Goal: Book appointment/travel/reservation

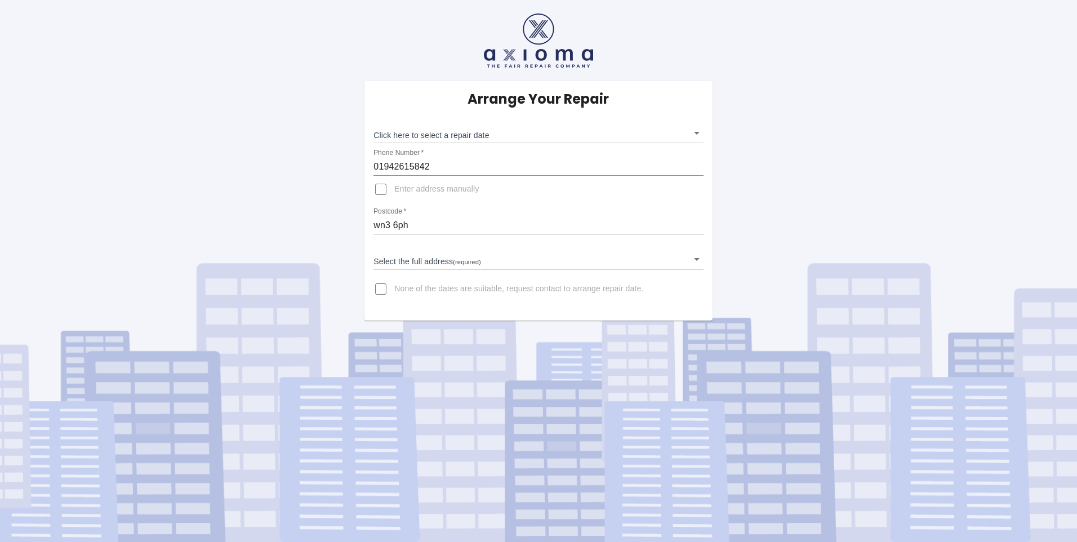
click at [692, 131] on body "Arrange Your Repair Click here to select a repair date ​ Phone Number   * 01942…" at bounding box center [538, 271] width 1077 height 542
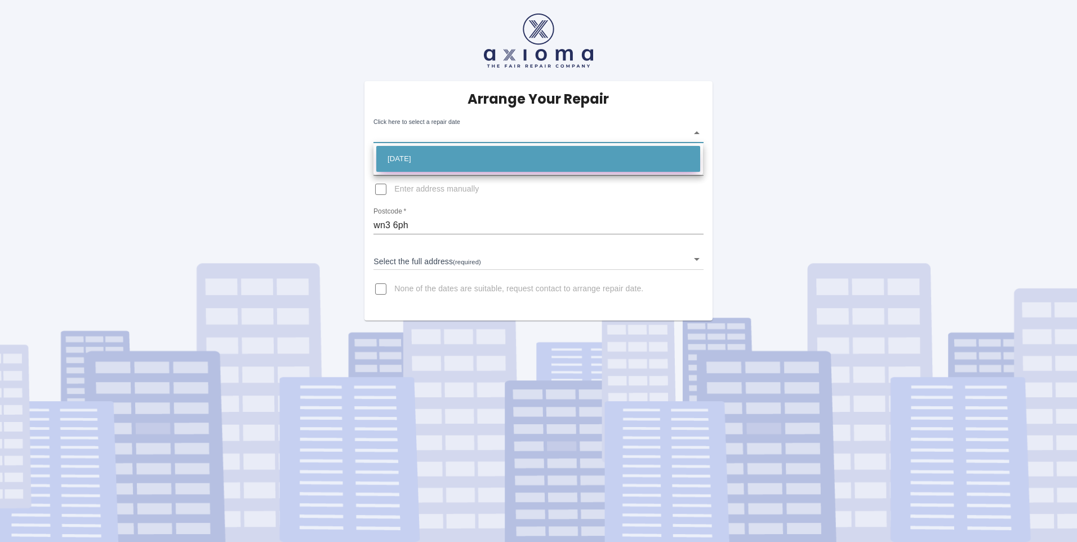
click at [437, 149] on li "[DATE]" at bounding box center [538, 159] width 324 height 26
type input "[DATE]T00:00:00.000Z"
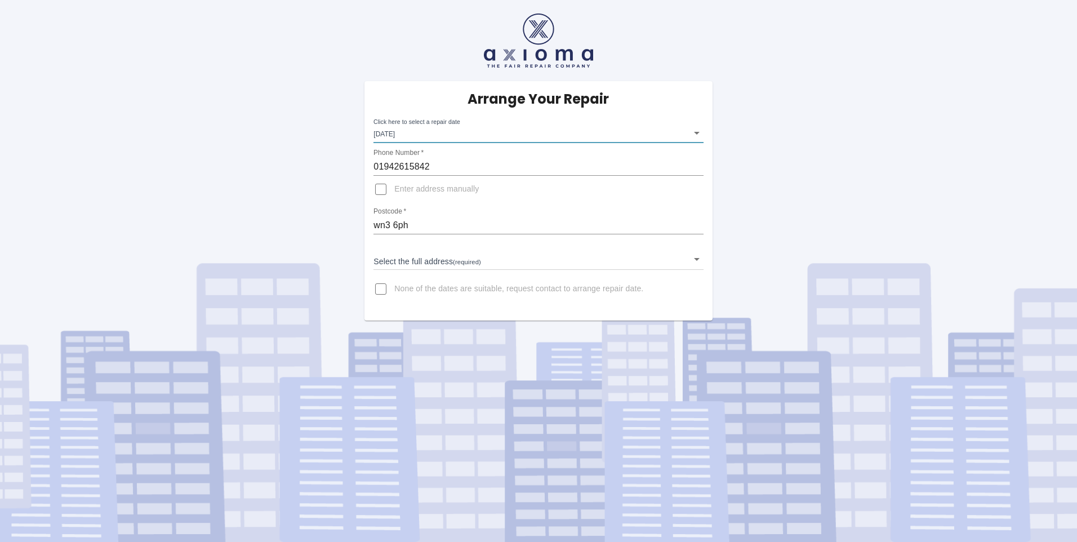
click at [380, 190] on input "Enter address manually" at bounding box center [380, 189] width 27 height 27
checkbox input "true"
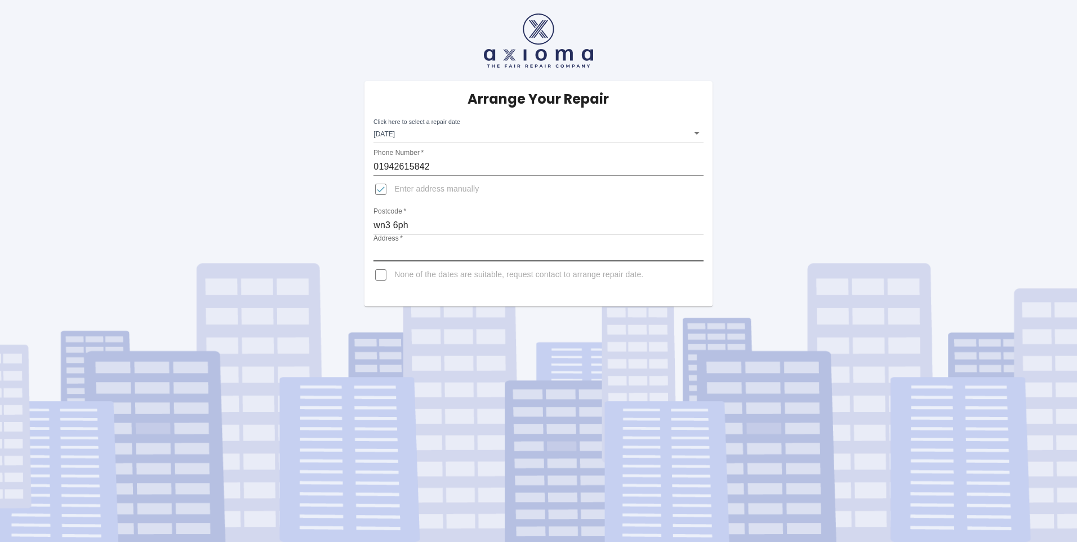
click at [423, 255] on input "Address   *" at bounding box center [538, 252] width 330 height 18
type input "Unit [STREET_ADDRESS][PERSON_NAME]"
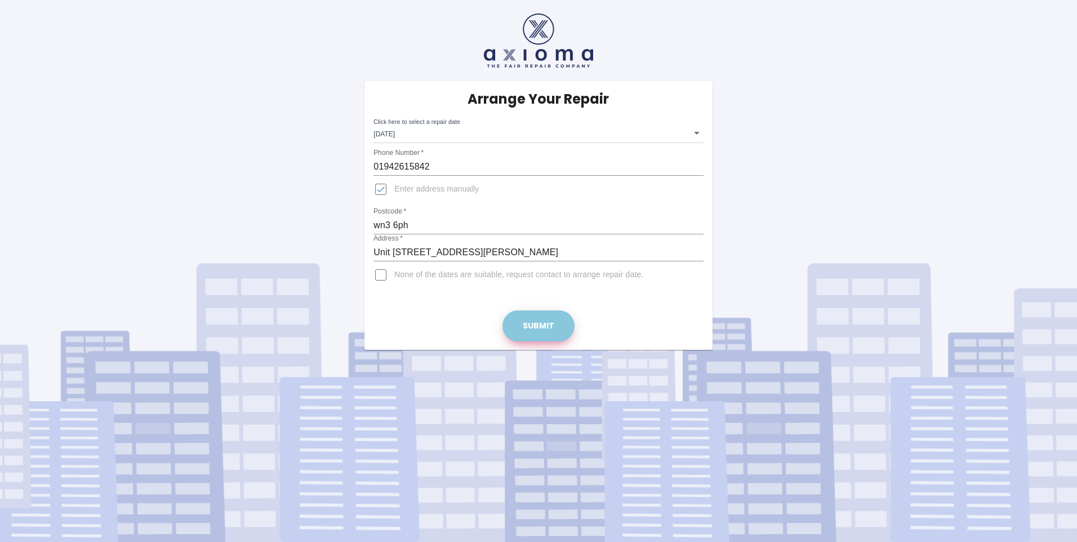
click at [544, 319] on button "Submit" at bounding box center [538, 325] width 72 height 31
